Goal: Task Accomplishment & Management: Manage account settings

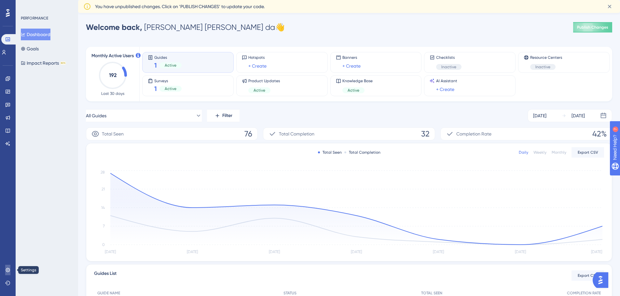
click at [9, 266] on link at bounding box center [7, 270] width 5 height 10
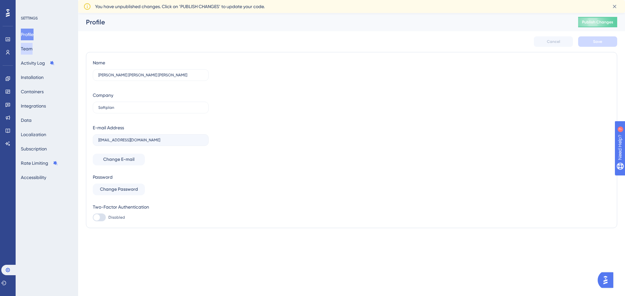
click at [32, 50] on button "Team" at bounding box center [27, 49] width 12 height 12
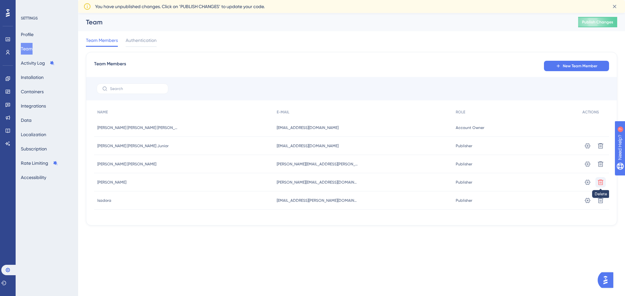
click at [600, 183] on icon at bounding box center [600, 182] width 7 height 7
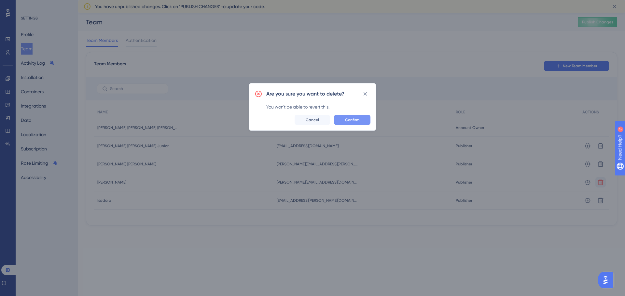
click at [352, 117] on span "Confirm" at bounding box center [352, 119] width 14 height 5
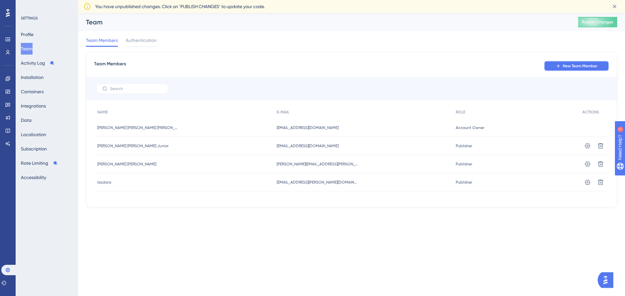
click at [567, 70] on button "New Team Member" at bounding box center [576, 66] width 65 height 10
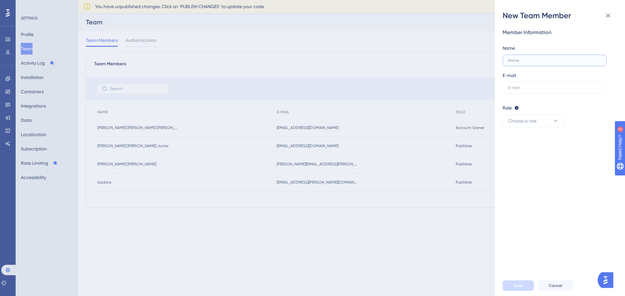
click at [539, 62] on input "text" at bounding box center [554, 60] width 93 height 5
click at [533, 89] on input "text" at bounding box center [554, 88] width 93 height 5
paste input "fabricio.zogbi@softplan.com.br"
drag, startPoint x: 532, startPoint y: 88, endPoint x: 496, endPoint y: 88, distance: 35.5
click at [496, 88] on div "New Team Member Member Information Name E-mail fabricio.zogbi@softplan.com.br R…" at bounding box center [559, 148] width 130 height 296
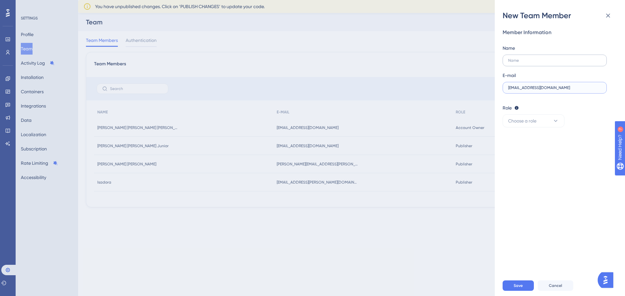
type input "fabricio.zogbi@softplan.com.br"
click at [533, 59] on input "text" at bounding box center [554, 60] width 93 height 5
paste input "fabricio.zogbi"
click at [521, 62] on input "fabricio.zogbi" at bounding box center [554, 60] width 93 height 5
type input "Fabricio Zogbi"
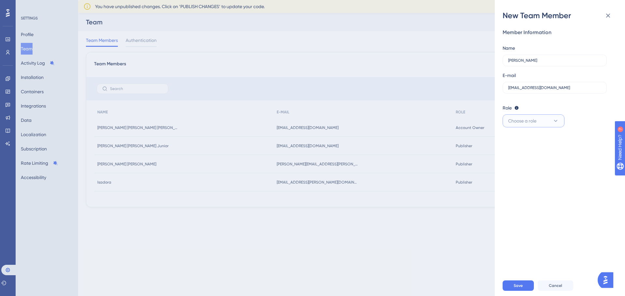
click at [550, 125] on button "Choose a role" at bounding box center [533, 121] width 62 height 13
click at [551, 157] on div "Publisher Publisher" at bounding box center [533, 153] width 43 height 13
click at [527, 285] on button "Save" at bounding box center [517, 286] width 31 height 10
drag, startPoint x: 579, startPoint y: 88, endPoint x: 489, endPoint y: 87, distance: 89.5
click at [489, 87] on div "New Team Member Member Information Name Fabricio Zogbi E-mail fabricio.zogbi@so…" at bounding box center [312, 148] width 625 height 296
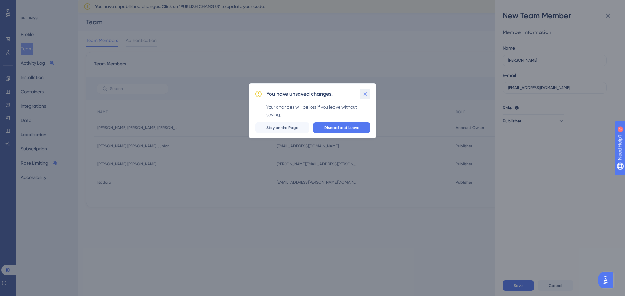
click at [367, 95] on icon at bounding box center [365, 94] width 7 height 7
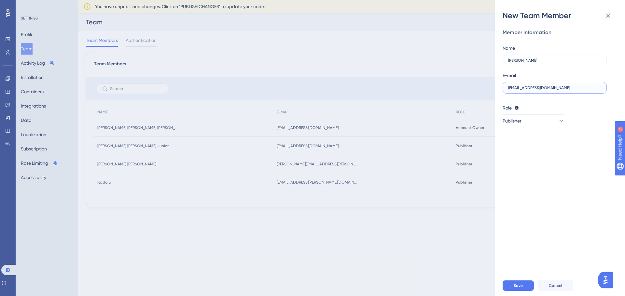
click at [596, 88] on input "fabricio.zogbi@softplan.com.br" at bounding box center [554, 88] width 93 height 5
click at [573, 89] on input "fabricio.zogbi@softplan.com.br" at bounding box center [554, 88] width 93 height 5
click at [568, 84] on label "fabricio.zogbi@softplan.com.br" at bounding box center [554, 88] width 104 height 12
click at [568, 86] on input "fabricio.zogbi@softplan.com.br" at bounding box center [554, 88] width 93 height 5
paste input "mayra.carvalho"
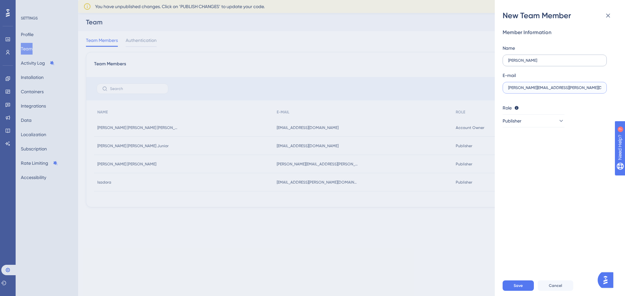
type input "mayra.carvalho@softplan.com.br"
drag, startPoint x: 548, startPoint y: 61, endPoint x: 499, endPoint y: 63, distance: 48.8
click at [499, 63] on div "New Team Member Member Information Name Fabricio Zogbi E-mail mayra.carvalho@so…" at bounding box center [559, 148] width 130 height 296
type input "Time Gabinete"
drag, startPoint x: 580, startPoint y: 88, endPoint x: 457, endPoint y: 86, distance: 123.3
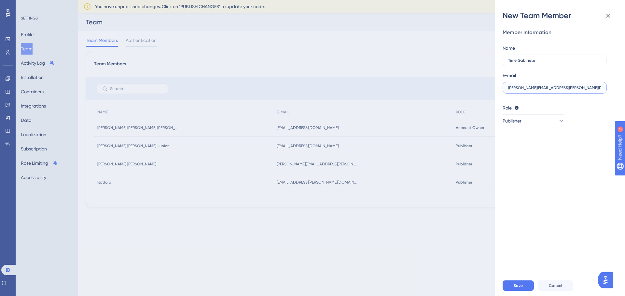
click at [457, 86] on div "New Team Member Member Information Name Time Gabinete E-mail mayra.carvalho@sof…" at bounding box center [312, 148] width 625 height 296
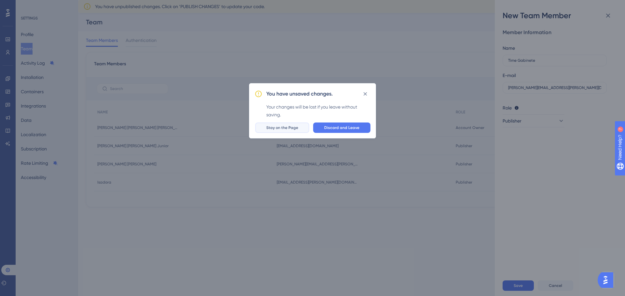
click at [298, 127] on span "Stay on the Page" at bounding box center [282, 127] width 32 height 5
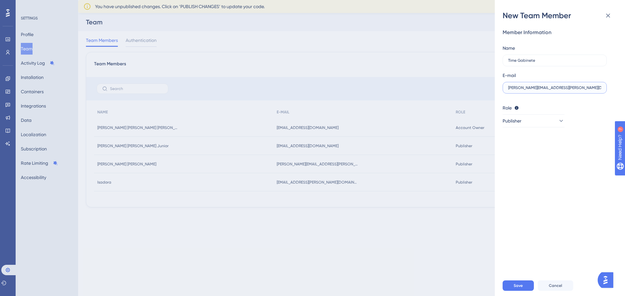
click at [584, 88] on input "mayra.carvalho@softplan.com.br" at bounding box center [554, 88] width 93 height 5
paste input "fabricio.zogbi"
click at [578, 159] on div "Member Information Name Time Gabinete E-mail fabricio.zogbi@softplan.com.br Rol…" at bounding box center [562, 148] width 120 height 255
click at [528, 286] on button "Save" at bounding box center [517, 286] width 31 height 10
drag, startPoint x: 573, startPoint y: 89, endPoint x: 441, endPoint y: 97, distance: 131.7
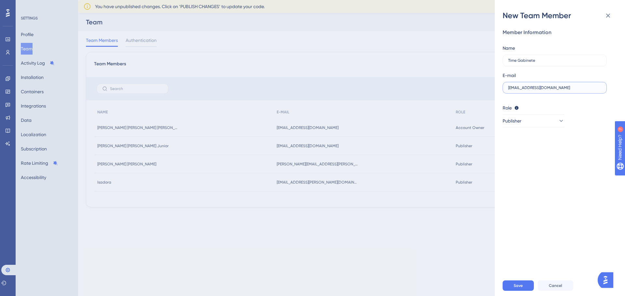
click at [441, 97] on div "New Team Member Member Information Name Time Gabinete E-mail fabricio.zogbi@sof…" at bounding box center [312, 148] width 625 height 296
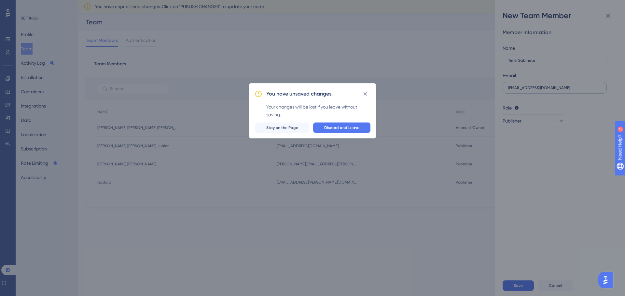
click at [533, 94] on div "You have unsaved changes. Your changes will be lost if you leave without saving…" at bounding box center [312, 148] width 625 height 296
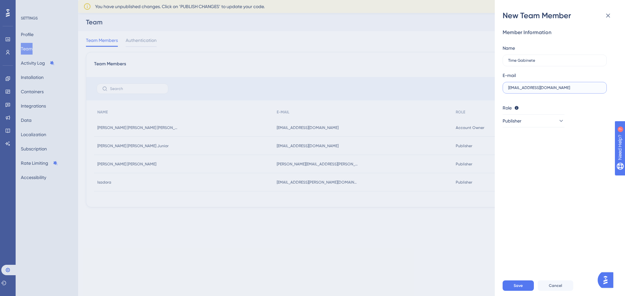
click at [534, 88] on input "fabricio.zogbi@softplan.com.br" at bounding box center [554, 88] width 93 height 5
click at [533, 88] on input "fabricio.zogbi@softplan.com.br" at bounding box center [554, 88] width 93 height 5
type input "[PERSON_NAME][EMAIL_ADDRESS][DOMAIN_NAME]"
click at [515, 289] on button "Save" at bounding box center [517, 286] width 31 height 10
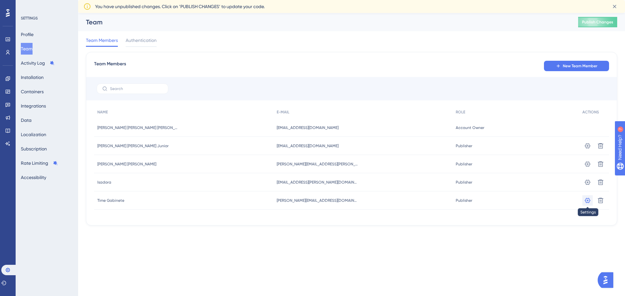
click at [586, 200] on icon at bounding box center [587, 200] width 7 height 7
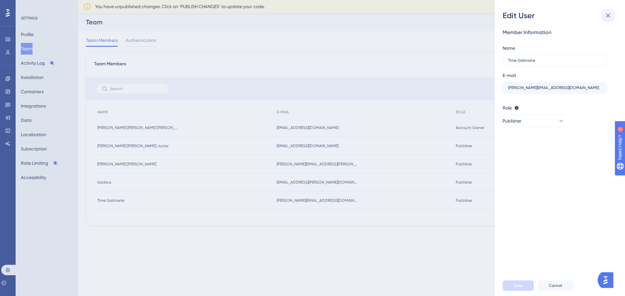
click at [605, 17] on icon at bounding box center [608, 16] width 8 height 8
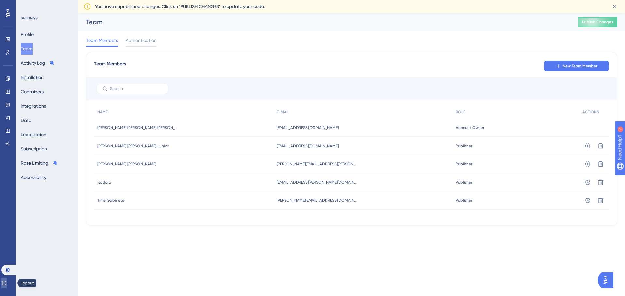
click at [7, 286] on button at bounding box center [3, 283] width 5 height 10
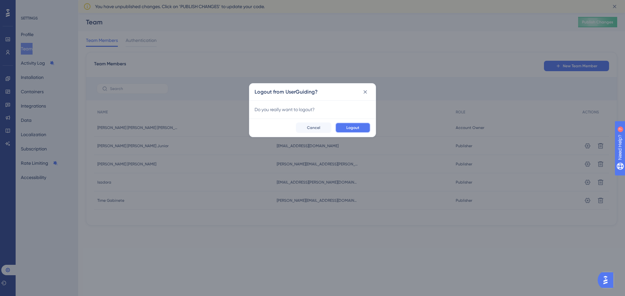
click at [348, 129] on span "Logout" at bounding box center [352, 127] width 13 height 5
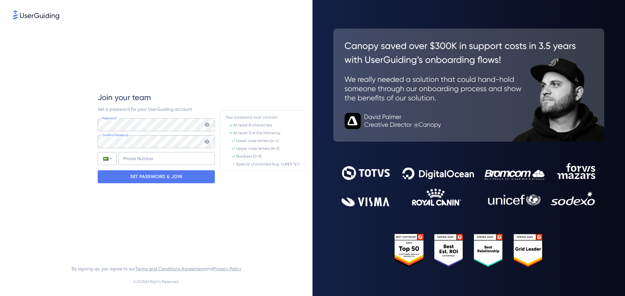
click at [53, 166] on div "Join your team Set a password for your UserGuiding account Password* Your passw…" at bounding box center [156, 138] width 286 height 234
click at [132, 177] on p "SET PASSWORD & JOIN" at bounding box center [156, 177] width 52 height 10
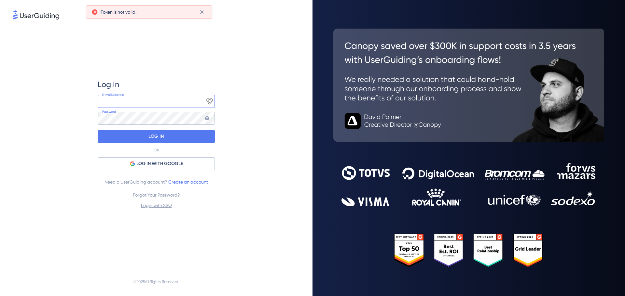
type input "[EMAIL_ADDRESS][DOMAIN_NAME]"
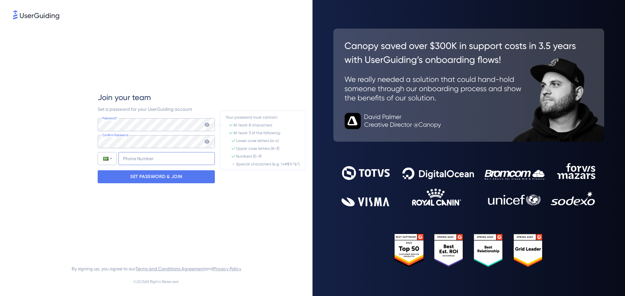
click at [122, 153] on input "+55" at bounding box center [166, 158] width 96 height 13
click at [145, 161] on input "+55" at bounding box center [166, 158] width 96 height 13
click at [145, 180] on p "SET PASSWORD & JOIN" at bounding box center [156, 177] width 52 height 10
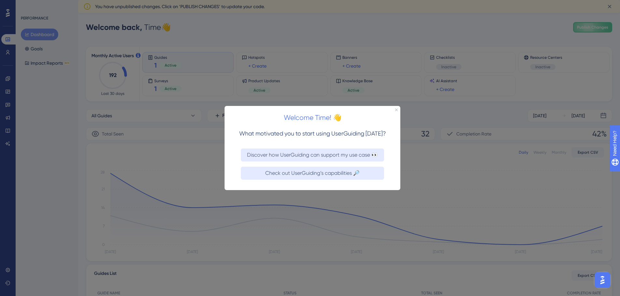
click at [49, 246] on div at bounding box center [310, 148] width 620 height 296
click at [397, 109] on icon "Close Preview" at bounding box center [396, 109] width 3 height 3
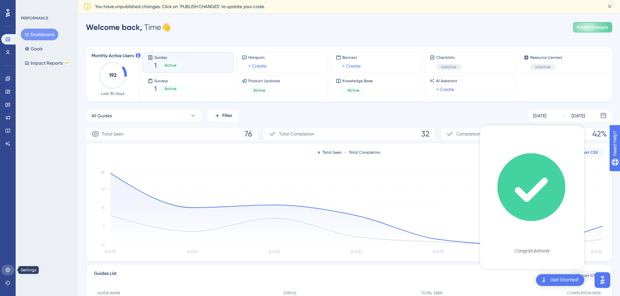
click at [7, 271] on icon at bounding box center [7, 270] width 5 height 5
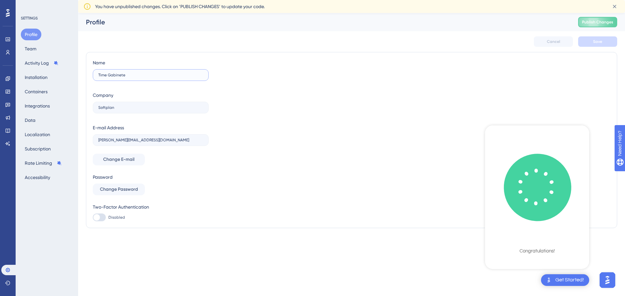
click at [110, 75] on input "Time Gabinete" at bounding box center [150, 75] width 105 height 5
drag, startPoint x: 109, startPoint y: 75, endPoint x: 89, endPoint y: 75, distance: 19.8
click at [89, 75] on div "Name Time Gabinete Company Softplan E-mail Address patricia.saramela@softplan.c…" at bounding box center [351, 140] width 531 height 176
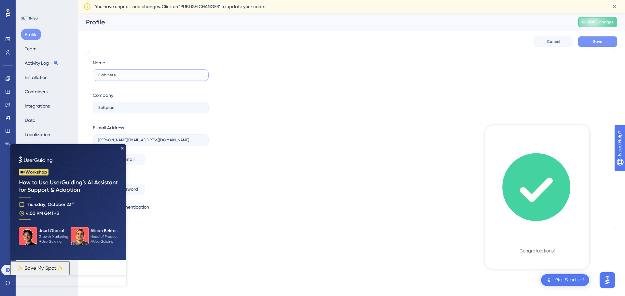
type input "Gabinete"
click at [596, 44] on button "Save" at bounding box center [597, 41] width 39 height 10
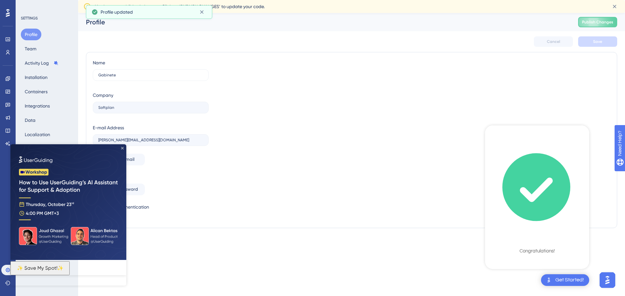
click at [122, 147] on icon "Close Preview" at bounding box center [122, 148] width 3 height 3
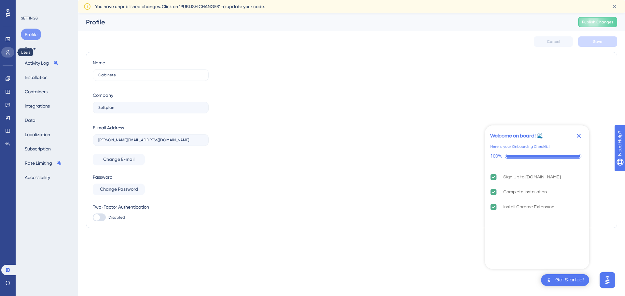
click at [9, 57] on link at bounding box center [7, 52] width 13 height 10
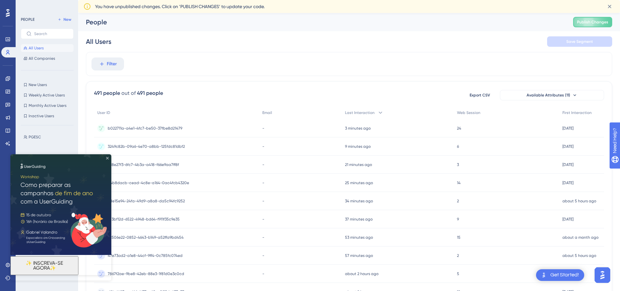
click at [106, 158] on icon "Close Preview" at bounding box center [107, 158] width 3 height 3
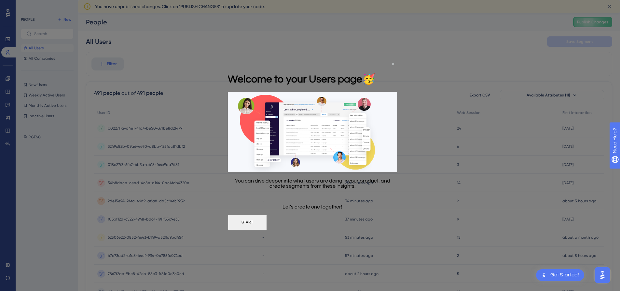
click at [393, 63] on icon "Close Preview" at bounding box center [393, 63] width 3 height 3
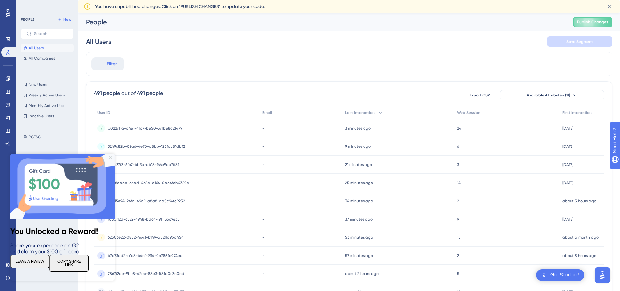
click at [41, 132] on div "PGESC PGESC" at bounding box center [49, 205] width 57 height 149
click at [35, 137] on span "PGESC" at bounding box center [35, 137] width 12 height 5
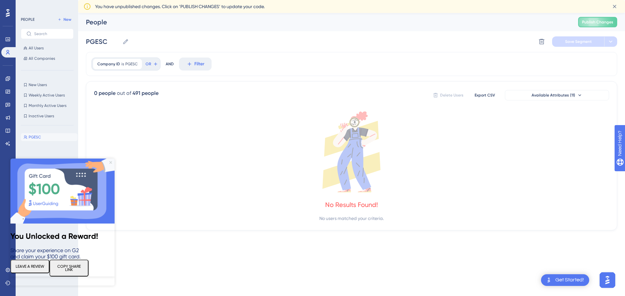
click at [110, 162] on icon "Close Preview" at bounding box center [110, 162] width 3 height 3
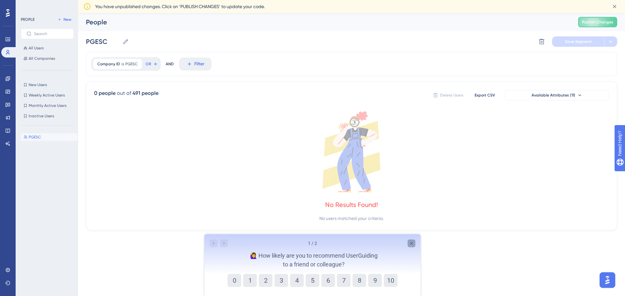
click at [411, 241] on icon "Close survey" at bounding box center [411, 243] width 5 height 5
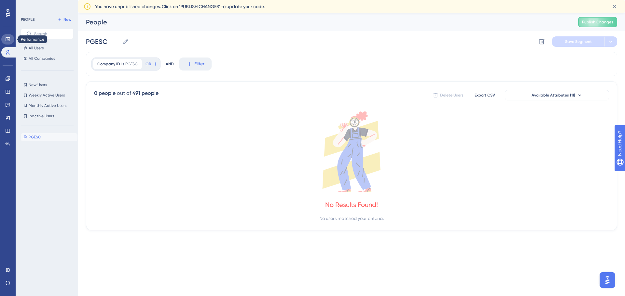
click at [6, 41] on icon at bounding box center [8, 39] width 4 height 4
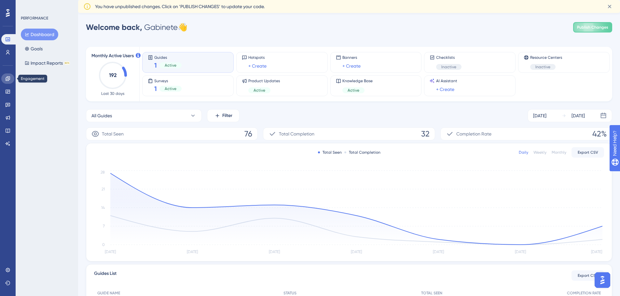
click at [8, 79] on icon at bounding box center [8, 78] width 4 height 4
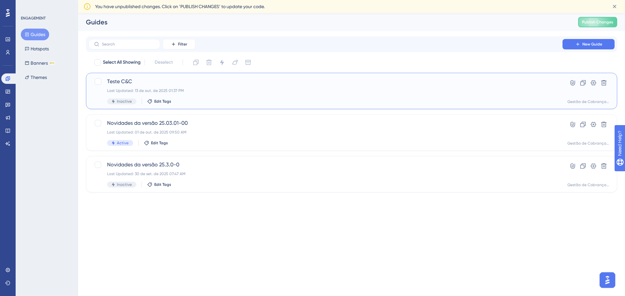
click at [126, 83] on span "Teste C&C" at bounding box center [325, 82] width 437 height 8
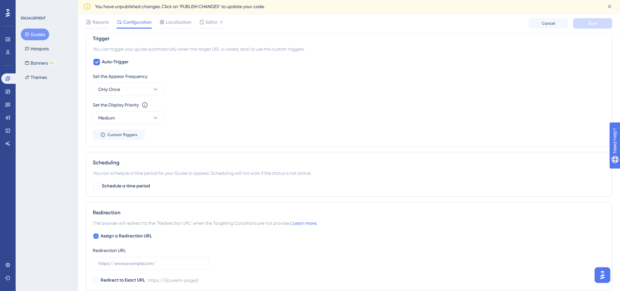
scroll to position [414, 0]
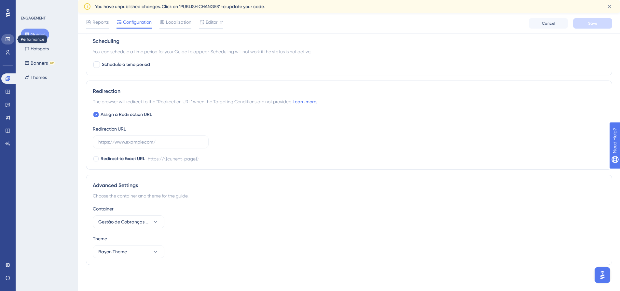
click at [5, 40] on link at bounding box center [7, 39] width 13 height 10
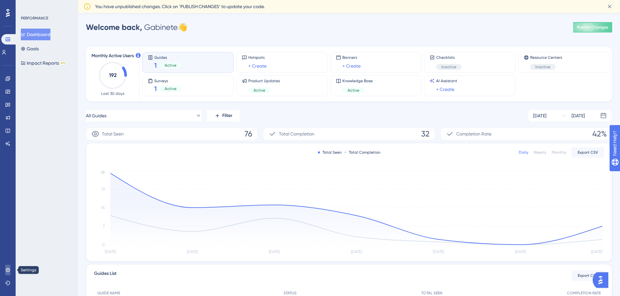
click at [7, 272] on icon at bounding box center [8, 270] width 4 height 4
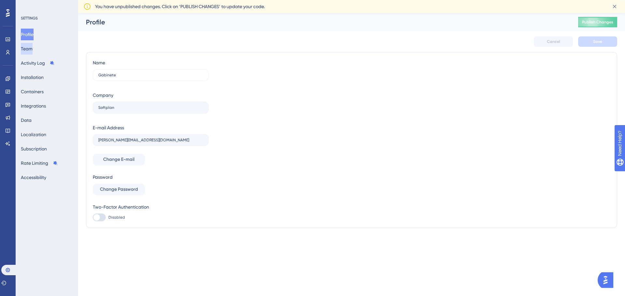
click at [30, 45] on button "Team" at bounding box center [27, 49] width 12 height 12
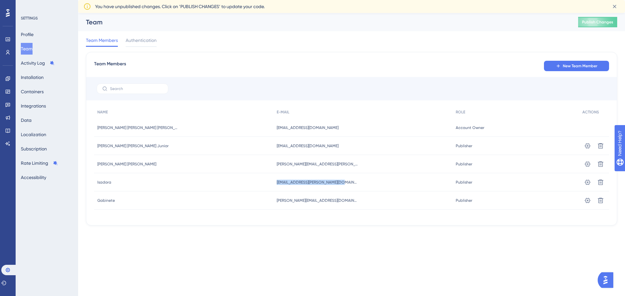
drag, startPoint x: 284, startPoint y: 183, endPoint x: 345, endPoint y: 181, distance: 60.9
click at [345, 181] on div "isadora.pereira@softplan.com.br isadora.pereira@softplan.com.br" at bounding box center [362, 182] width 179 height 18
copy span "[EMAIL_ADDRESS][DOMAIN_NAME]"
click at [587, 164] on icon at bounding box center [587, 164] width 7 height 7
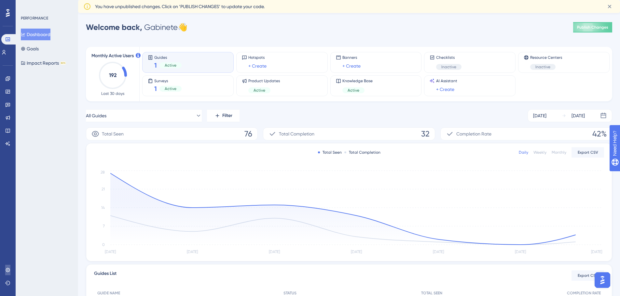
click at [8, 271] on icon at bounding box center [7, 270] width 5 height 5
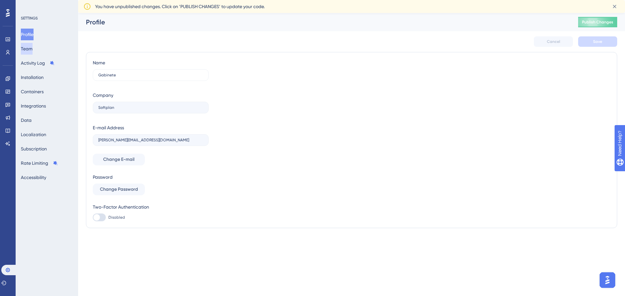
click at [33, 48] on button "Team" at bounding box center [27, 49] width 12 height 12
